Goal: Check status

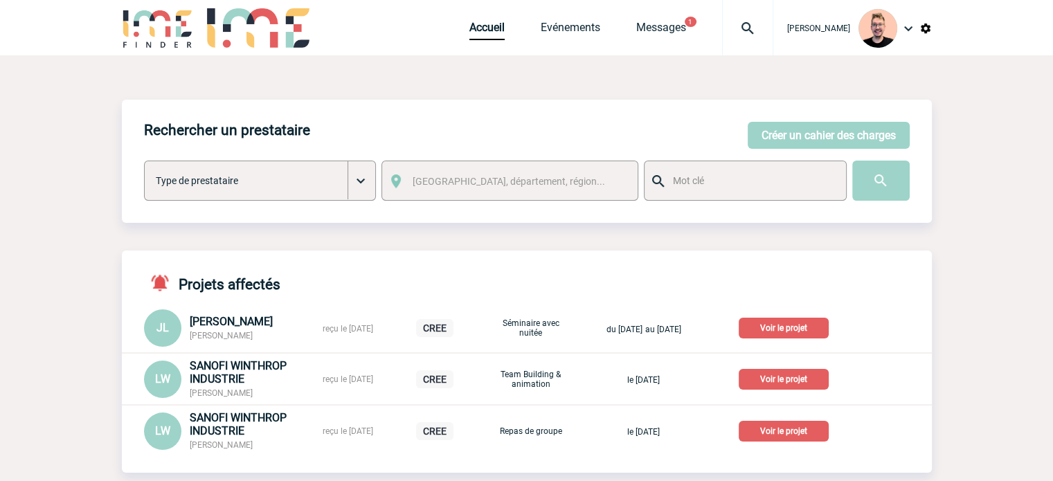
click at [727, 28] on img at bounding box center [747, 28] width 50 height 17
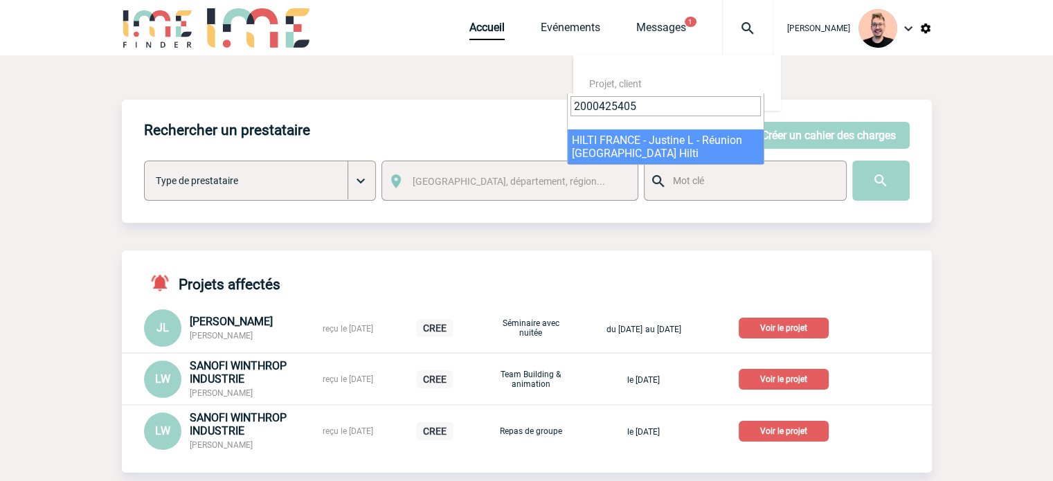
type input "2000425405"
select select "24906"
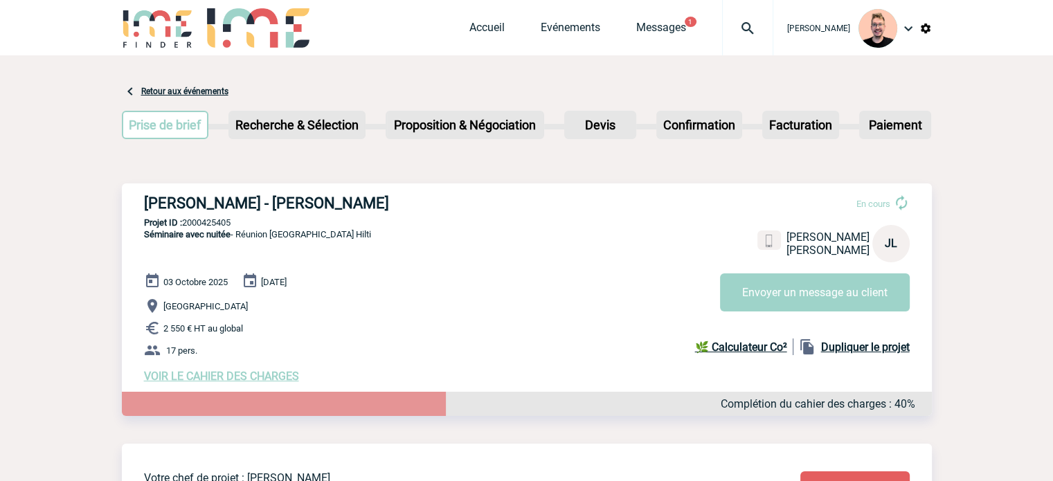
drag, startPoint x: 379, startPoint y: 203, endPoint x: 147, endPoint y: 200, distance: 231.1
click at [147, 200] on h3 "HILTI FRANCE - Justine LEPAUVRE" at bounding box center [351, 202] width 415 height 17
copy h3 "HILTI FRANCE - Justine LEPAUVRE"
click at [199, 221] on p "Projet ID : 2000425405" at bounding box center [527, 222] width 810 height 10
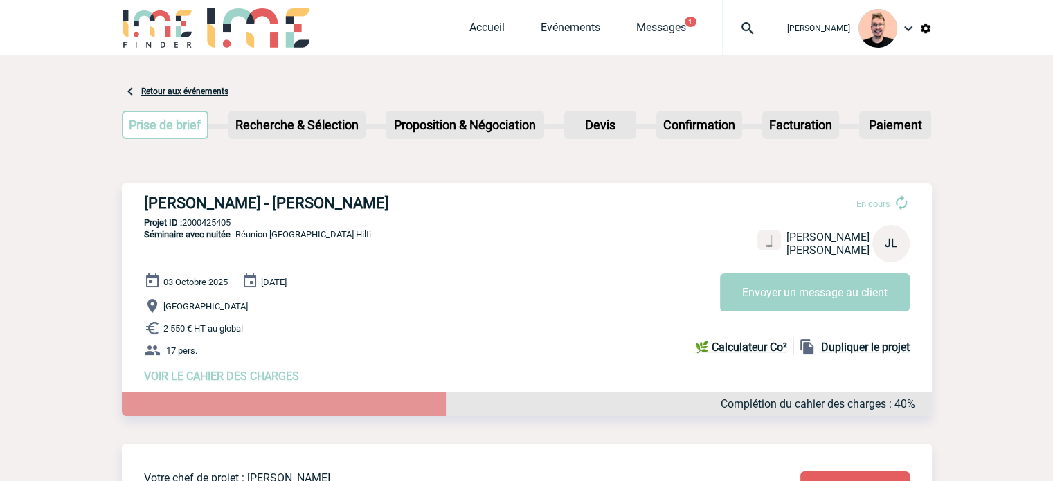
copy p "2000425405"
